Goal: Information Seeking & Learning: Learn about a topic

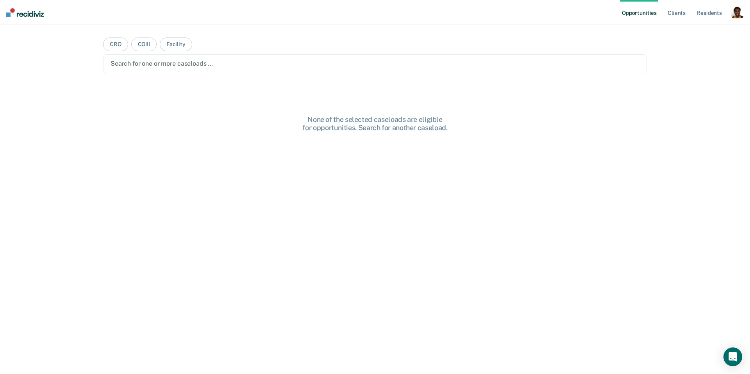
drag, startPoint x: 737, startPoint y: 16, endPoint x: 648, endPoint y: 46, distance: 93.7
click at [736, 16] on div "button" at bounding box center [737, 12] width 12 height 12
click at [688, 31] on link "Profile" at bounding box center [705, 32] width 63 height 7
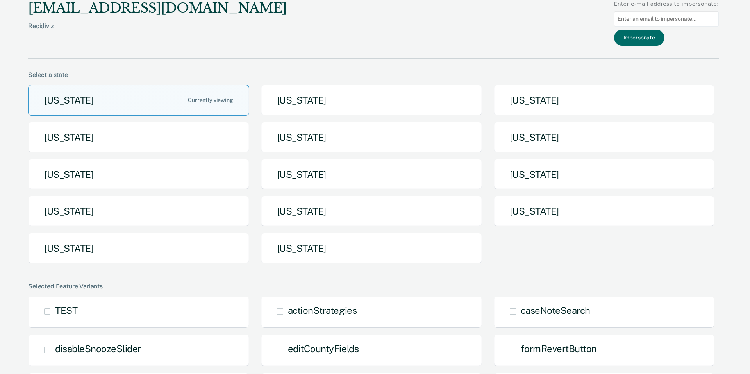
drag, startPoint x: 239, startPoint y: 248, endPoint x: 228, endPoint y: 245, distance: 10.9
click at [236, 247] on button "[US_STATE]" at bounding box center [138, 248] width 221 height 31
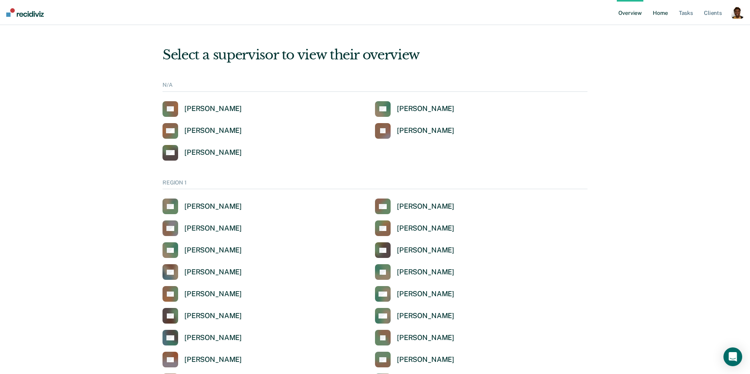
click at [656, 12] on link "Home" at bounding box center [660, 12] width 18 height 25
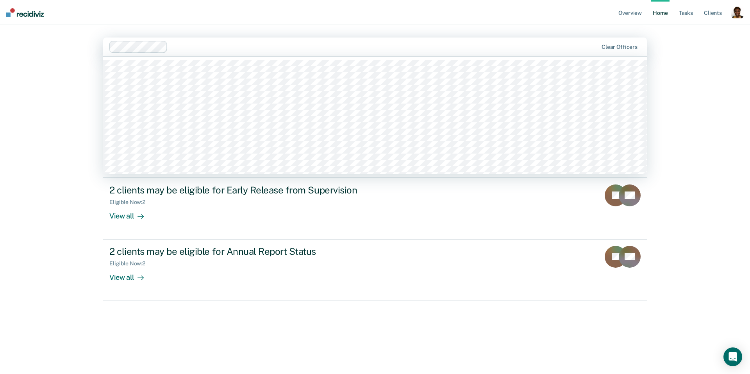
click at [261, 50] on div at bounding box center [384, 46] width 427 height 9
drag, startPoint x: 606, startPoint y: 48, endPoint x: 611, endPoint y: 47, distance: 5.1
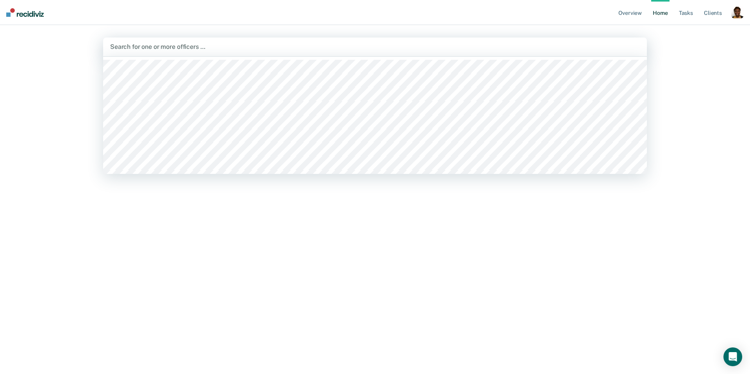
drag, startPoint x: 498, startPoint y: 43, endPoint x: 474, endPoint y: 45, distance: 24.3
click at [498, 43] on div at bounding box center [374, 46] width 529 height 9
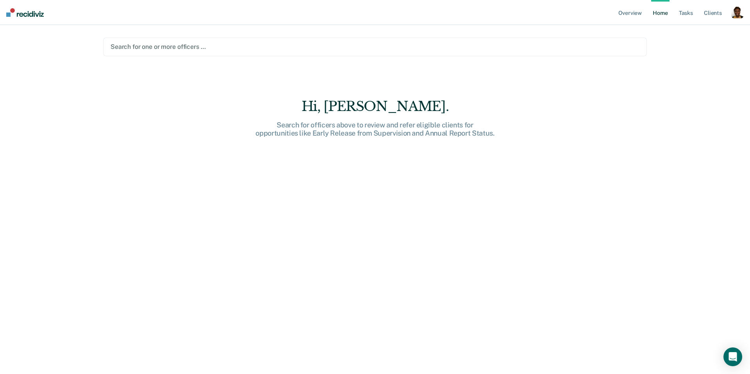
click at [250, 47] on div at bounding box center [375, 46] width 529 height 9
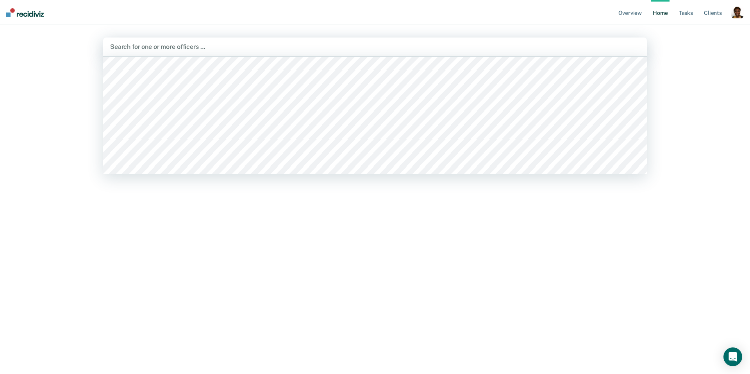
scroll to position [2060, 0]
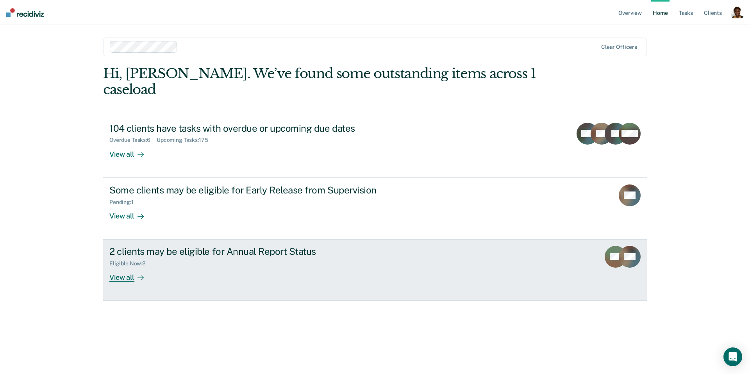
click at [135, 273] on div at bounding box center [138, 277] width 9 height 9
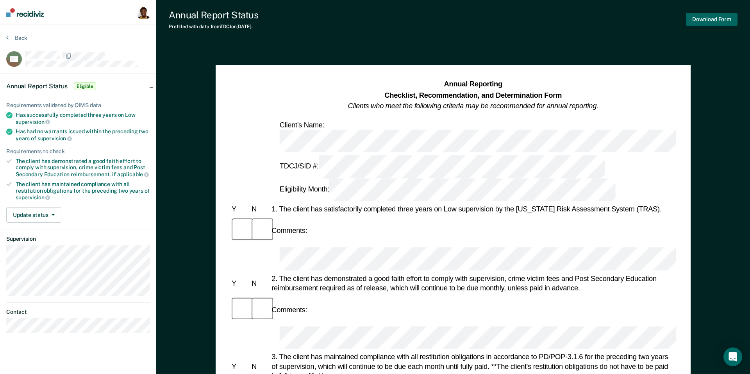
click at [706, 18] on button "Download Form" at bounding box center [712, 19] width 52 height 13
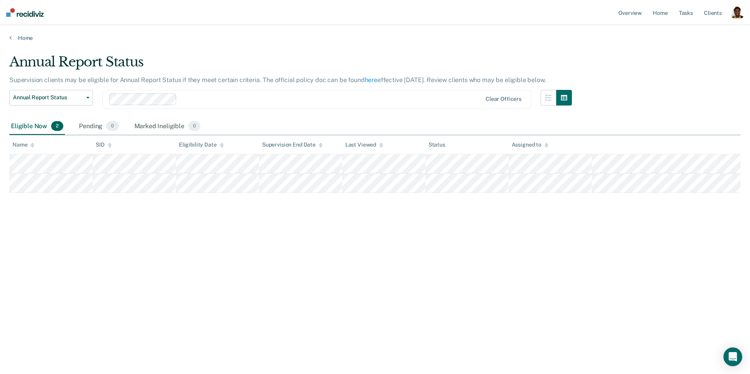
drag, startPoint x: 737, startPoint y: 16, endPoint x: 705, endPoint y: 29, distance: 34.6
click at [736, 16] on div "button" at bounding box center [737, 12] width 12 height 12
click at [698, 31] on link "Profile" at bounding box center [705, 32] width 63 height 7
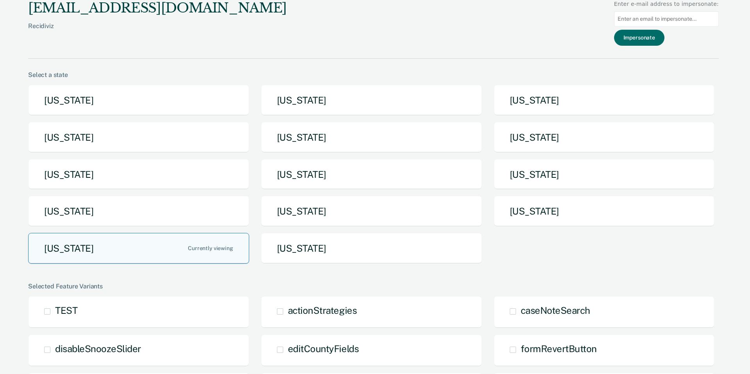
click at [123, 246] on button "[US_STATE]" at bounding box center [138, 248] width 221 height 31
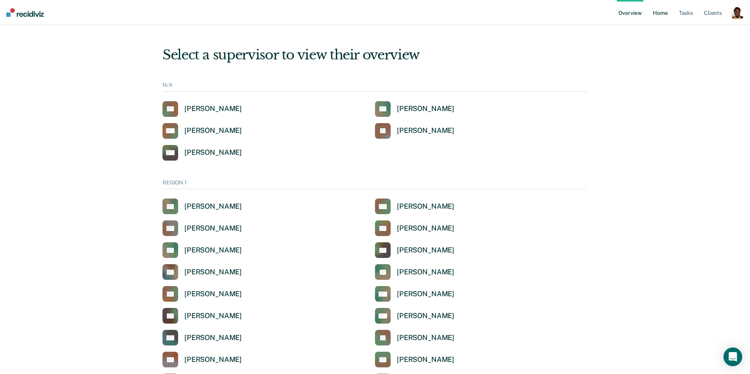
click at [658, 16] on link "Home" at bounding box center [660, 12] width 18 height 25
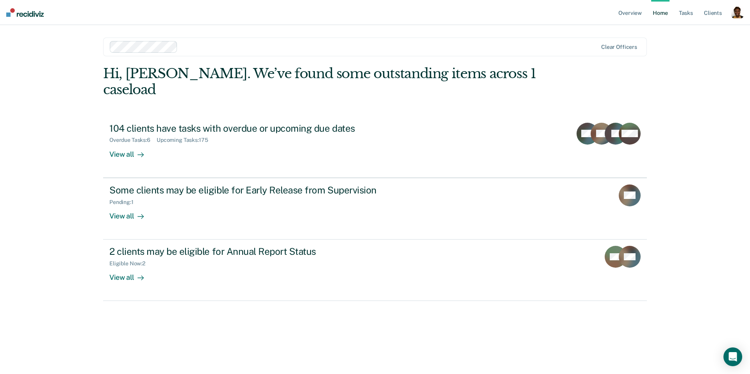
click at [609, 50] on div "Clear officers" at bounding box center [375, 46] width 544 height 19
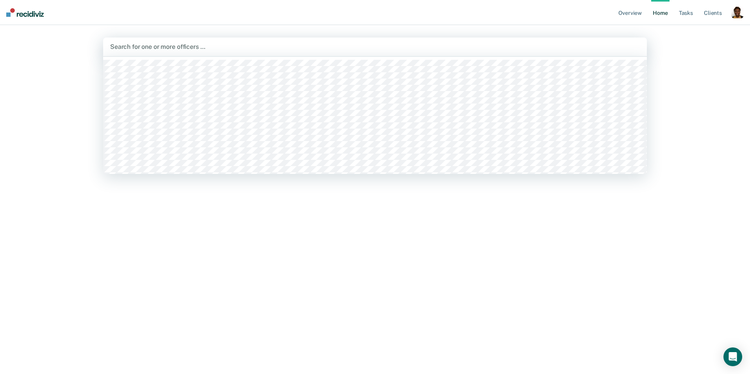
drag, startPoint x: 622, startPoint y: 49, endPoint x: 604, endPoint y: 48, distance: 18.0
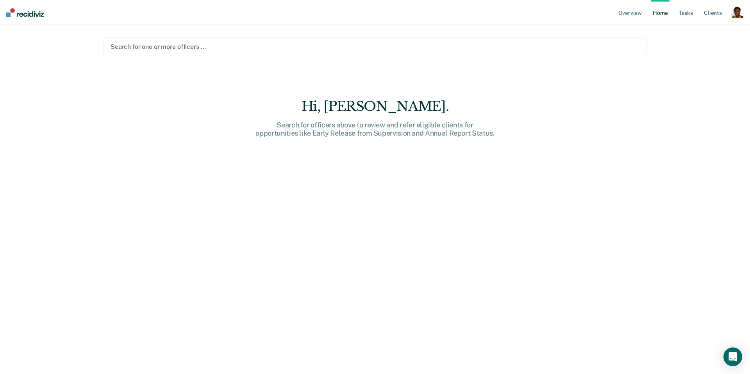
click at [487, 48] on div at bounding box center [375, 46] width 529 height 9
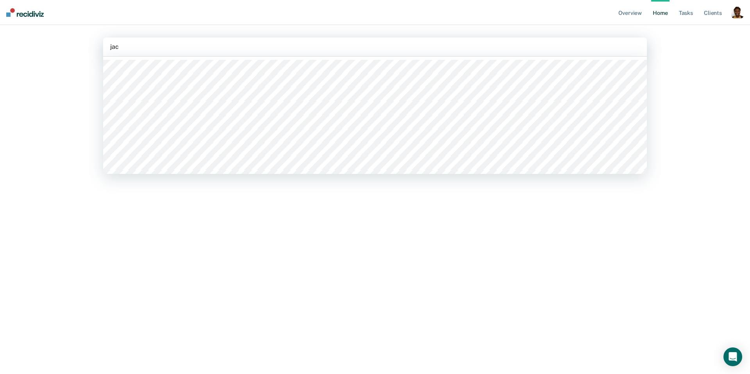
type input "jacq"
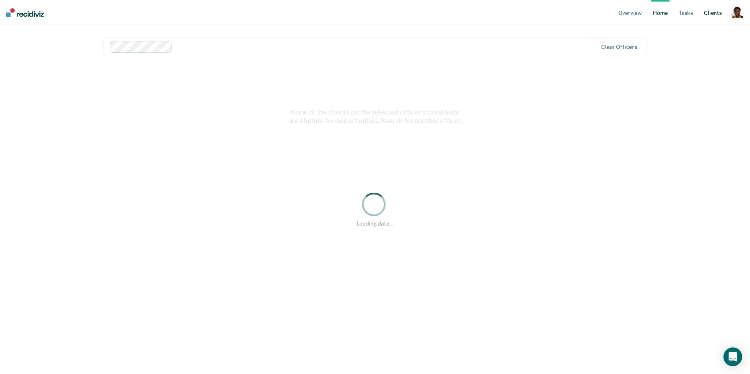
click at [711, 16] on link "Client s" at bounding box center [712, 12] width 21 height 25
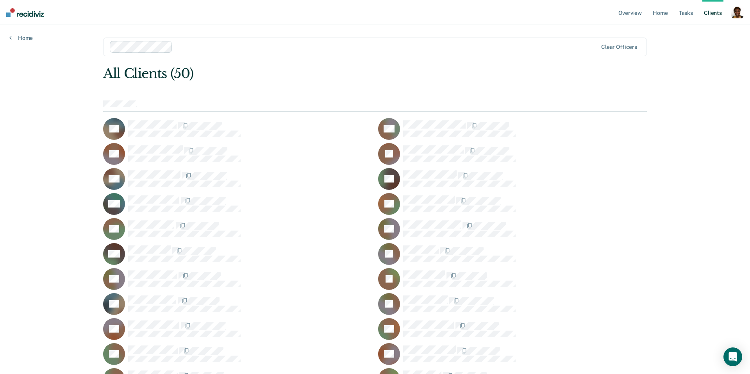
click at [588, 109] on div at bounding box center [375, 105] width 544 height 11
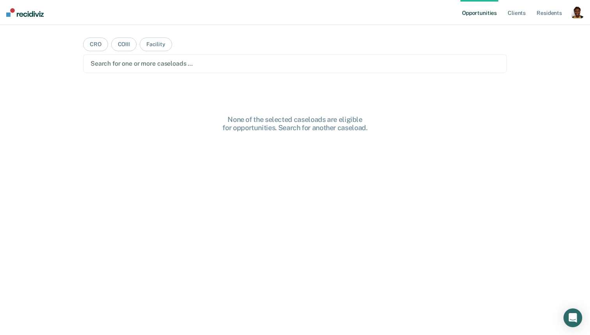
click at [583, 14] on div "button" at bounding box center [578, 12] width 12 height 12
click at [534, 31] on link "Profile" at bounding box center [546, 32] width 63 height 7
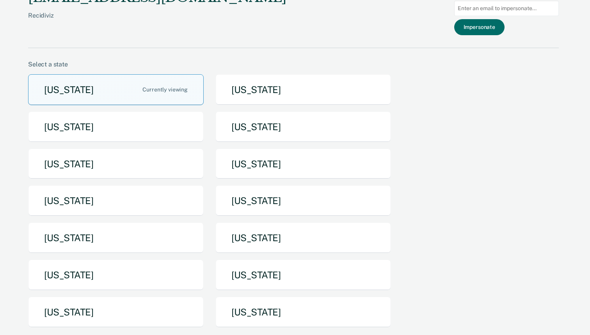
scroll to position [35, 0]
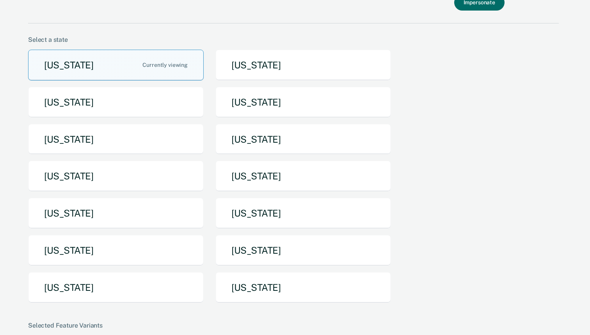
click at [83, 285] on button "[US_STATE]" at bounding box center [116, 287] width 176 height 31
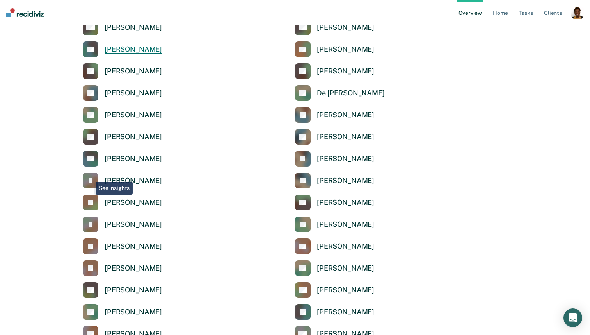
scroll to position [1778, 0]
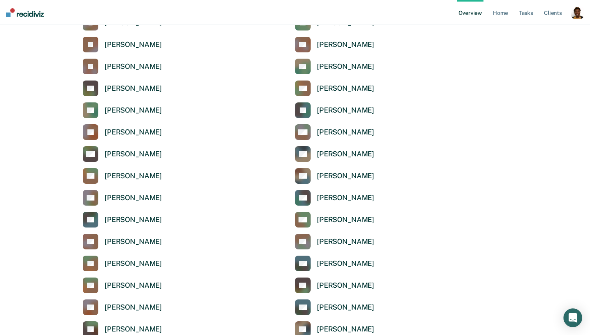
click at [574, 17] on div "button" at bounding box center [578, 12] width 12 height 12
click at [515, 30] on div "Profile How it works Log Out" at bounding box center [546, 41] width 75 height 38
click at [517, 28] on link "Profile" at bounding box center [546, 31] width 63 height 7
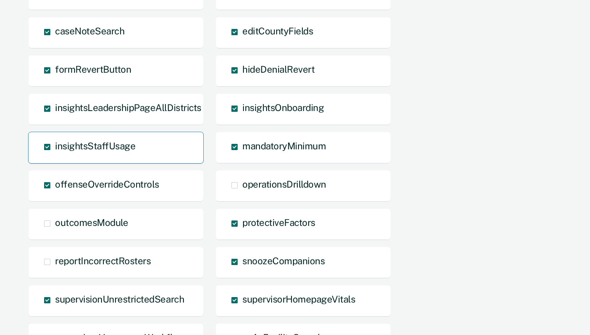
scroll to position [430, 0]
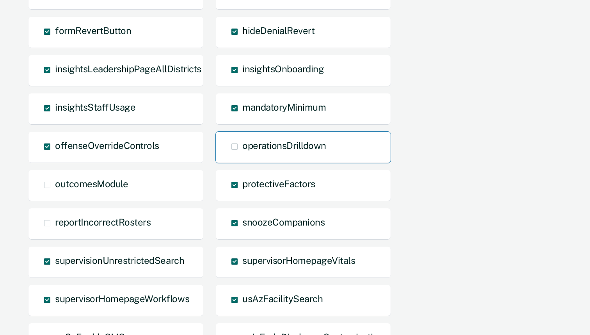
click at [235, 145] on span at bounding box center [235, 146] width 6 height 6
click at [242, 152] on input "operationsDrilldown" at bounding box center [242, 152] width 0 height 0
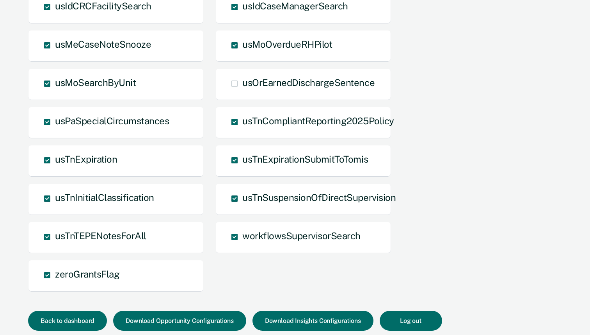
scroll to position [865, 0]
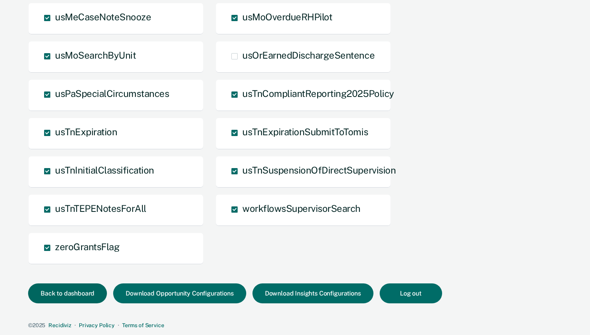
click at [85, 299] on button "Back to dashboard" at bounding box center [67, 293] width 79 height 20
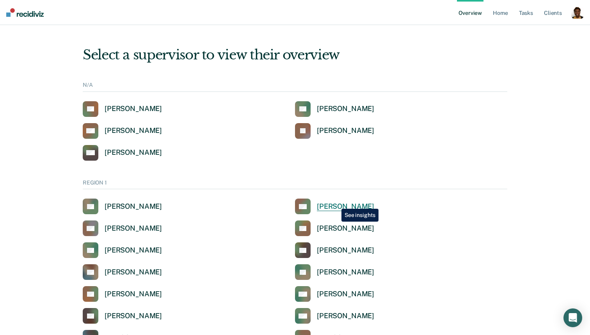
click at [336, 203] on div "[PERSON_NAME]" at bounding box center [345, 206] width 57 height 9
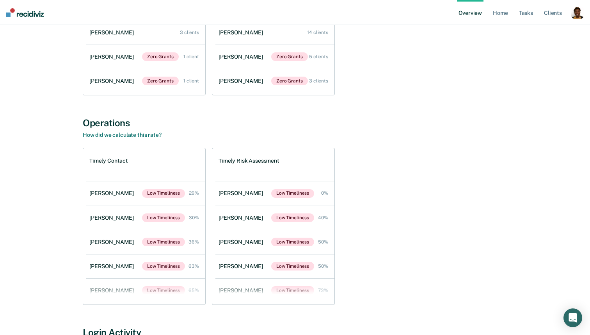
scroll to position [149, 0]
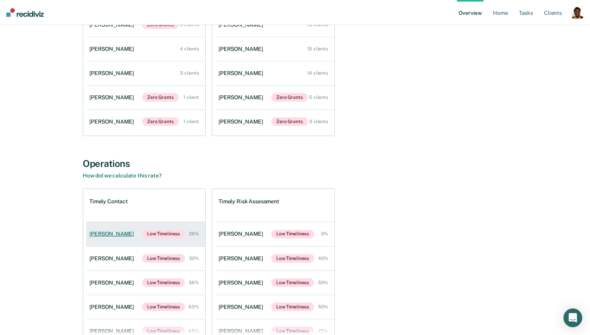
click at [110, 236] on div "Shawn Noorlun" at bounding box center [113, 233] width 48 height 7
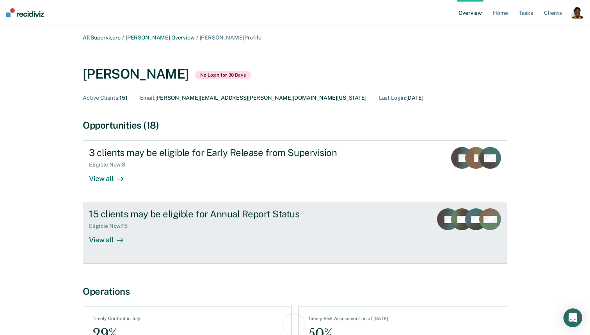
scroll to position [62, 0]
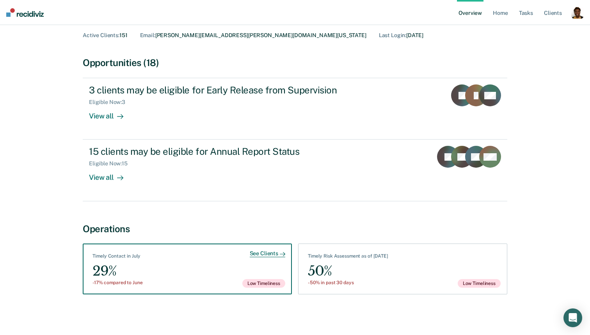
click at [187, 269] on div "See Clients Timely Contact in July 29% -17% compared to June Low Timeliness" at bounding box center [187, 268] width 209 height 51
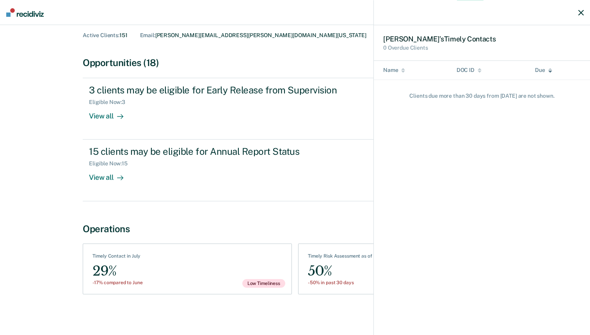
click at [583, 14] on icon "button" at bounding box center [581, 12] width 5 height 5
